Goal: Task Accomplishment & Management: Manage account settings

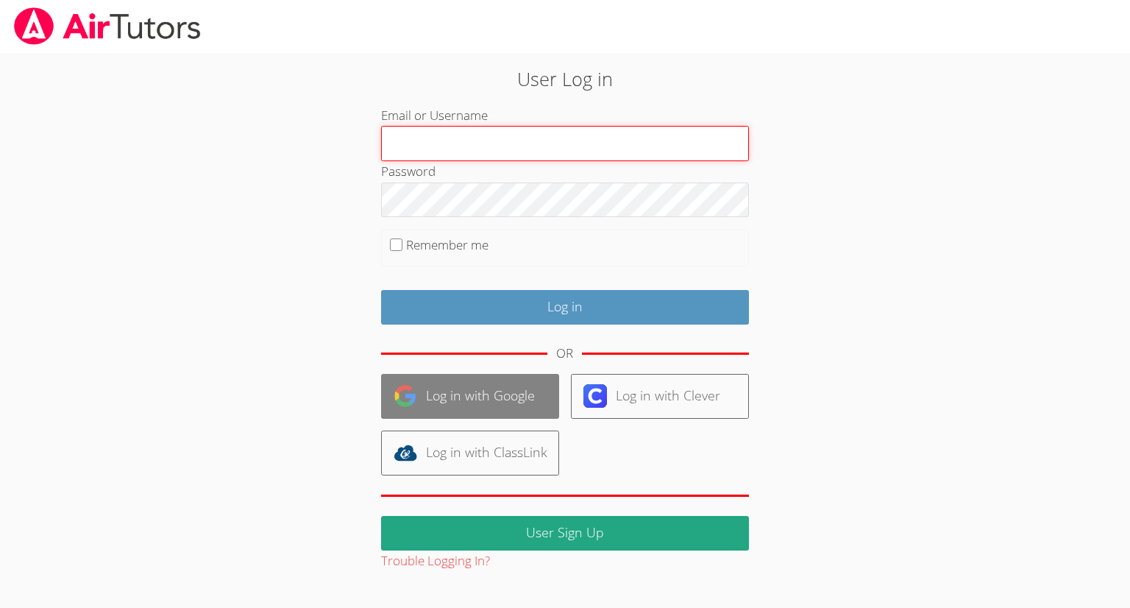
type input "[EMAIL_ADDRESS][DOMAIN_NAME]"
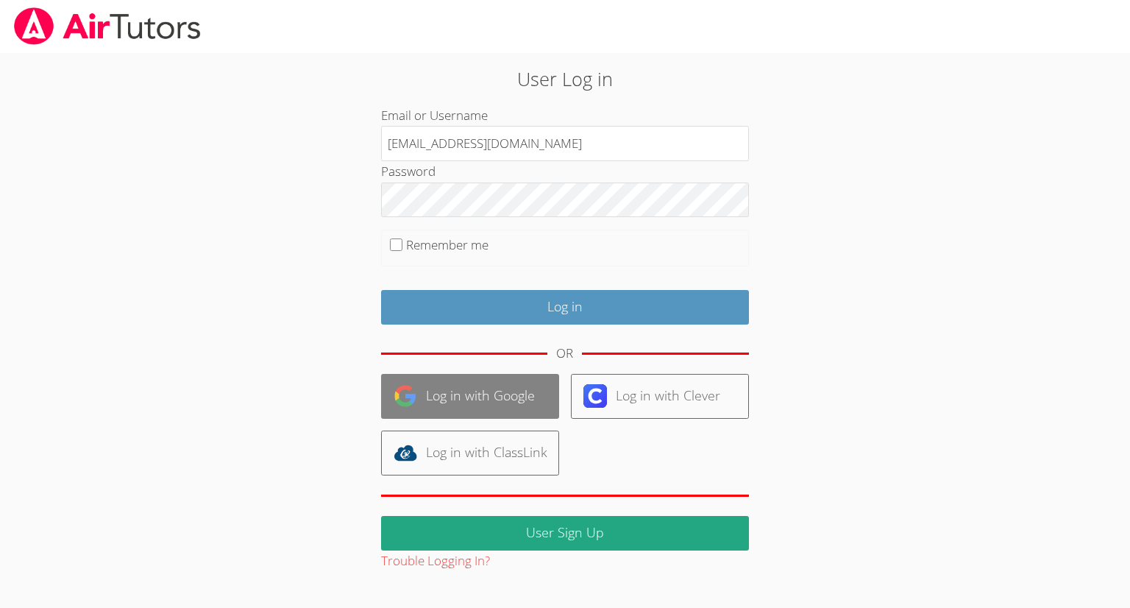
click at [464, 388] on link "Log in with Google" at bounding box center [470, 396] width 178 height 45
